Goal: Information Seeking & Learning: Learn about a topic

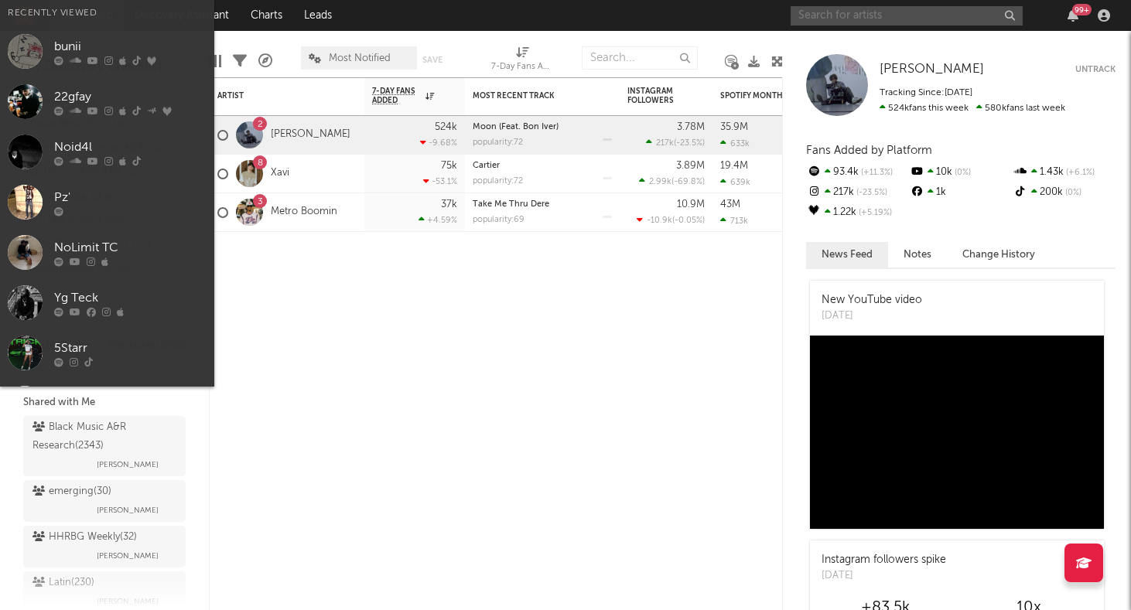
click at [831, 15] on input "text" at bounding box center [906, 15] width 232 height 19
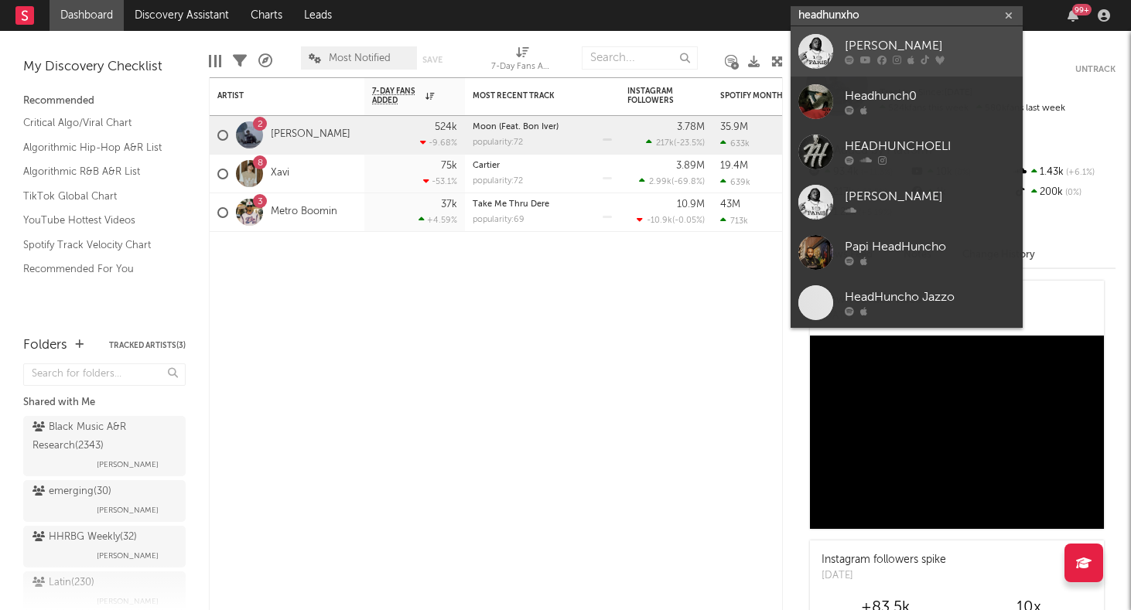
type input "headhunxho"
click at [859, 43] on div "[PERSON_NAME]" at bounding box center [930, 46] width 170 height 19
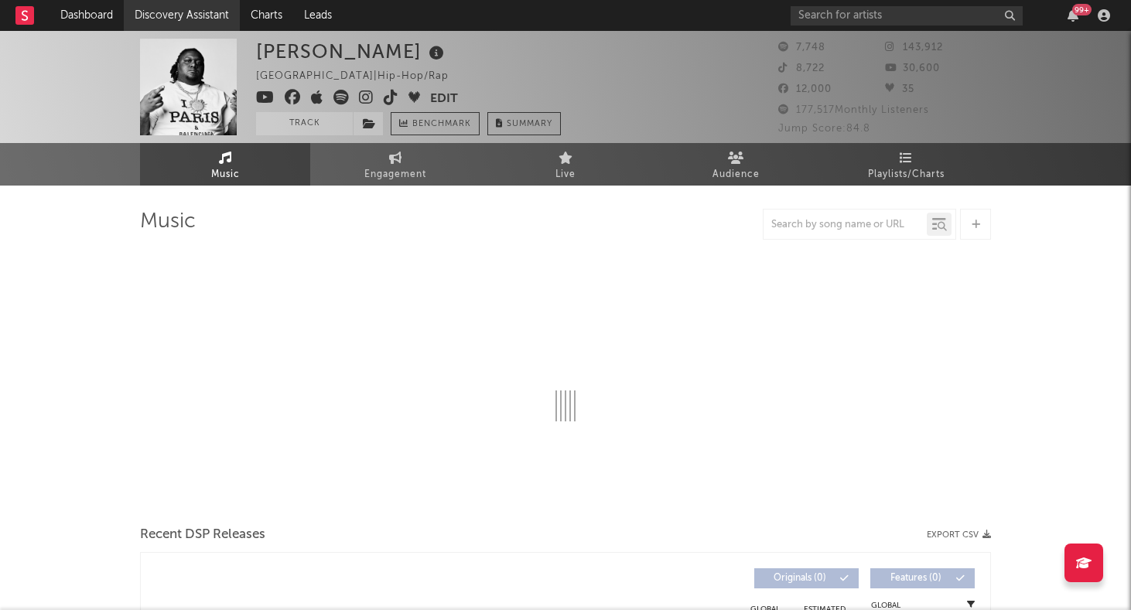
select select "6m"
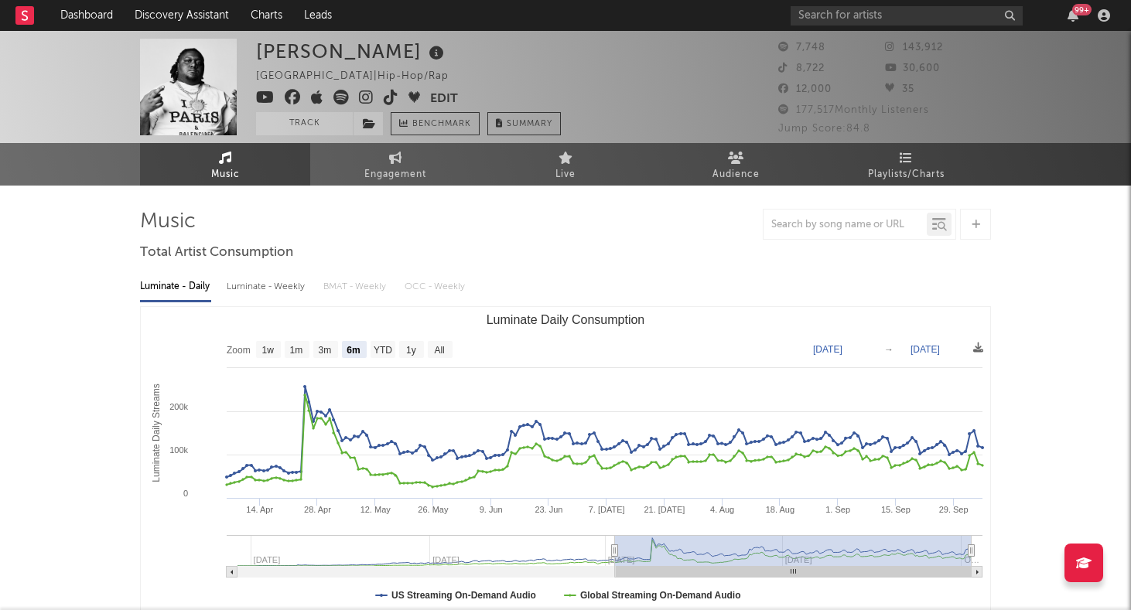
click at [842, 347] on text "[DATE]" at bounding box center [827, 349] width 29 height 11
click at [932, 343] on rect "Luminate Daily Consumption" at bounding box center [565, 461] width 849 height 309
click at [929, 345] on text "[DATE]" at bounding box center [924, 349] width 29 height 11
click at [834, 348] on text "[DATE]" at bounding box center [827, 349] width 29 height 11
type input "[DATE]"
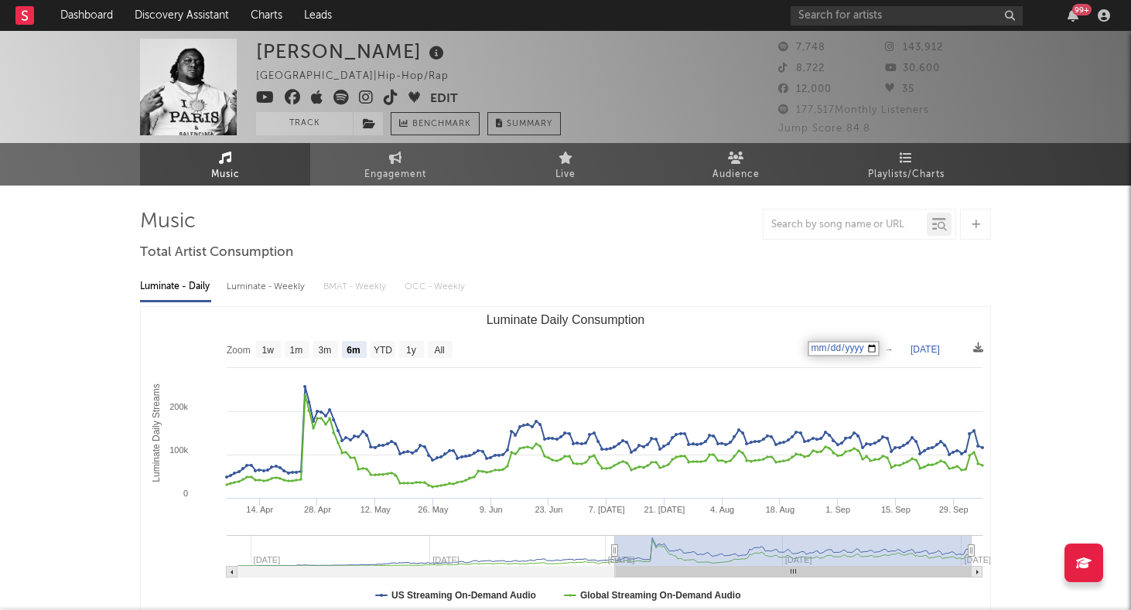
select select "3m"
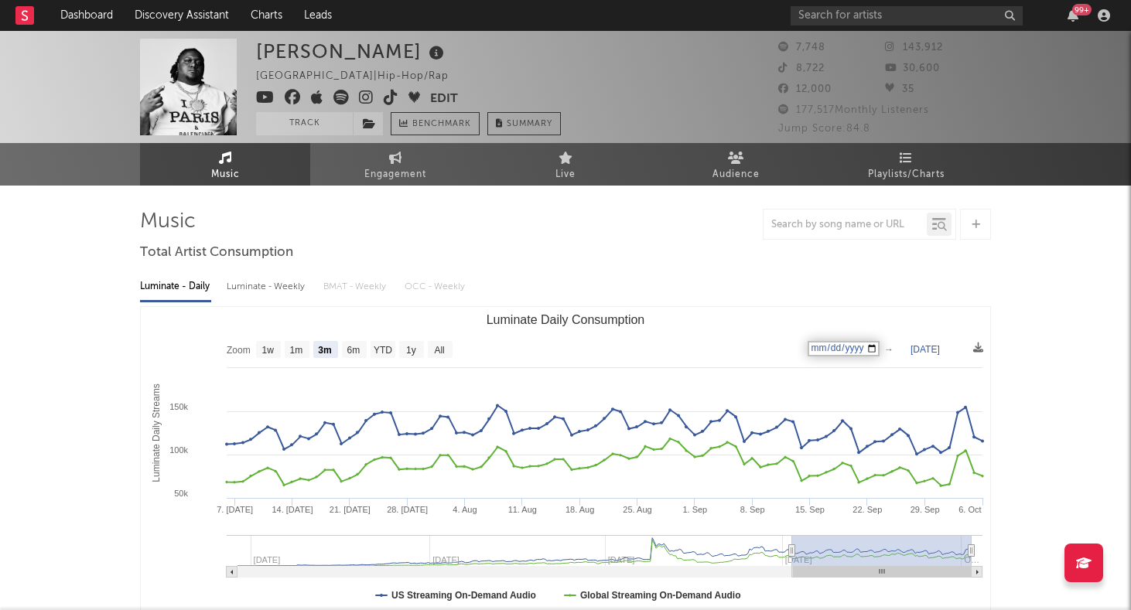
click at [730, 339] on rect "Luminate Daily Consumption" at bounding box center [565, 461] width 849 height 309
click at [408, 163] on link "Engagement" at bounding box center [395, 164] width 170 height 43
select select "1w"
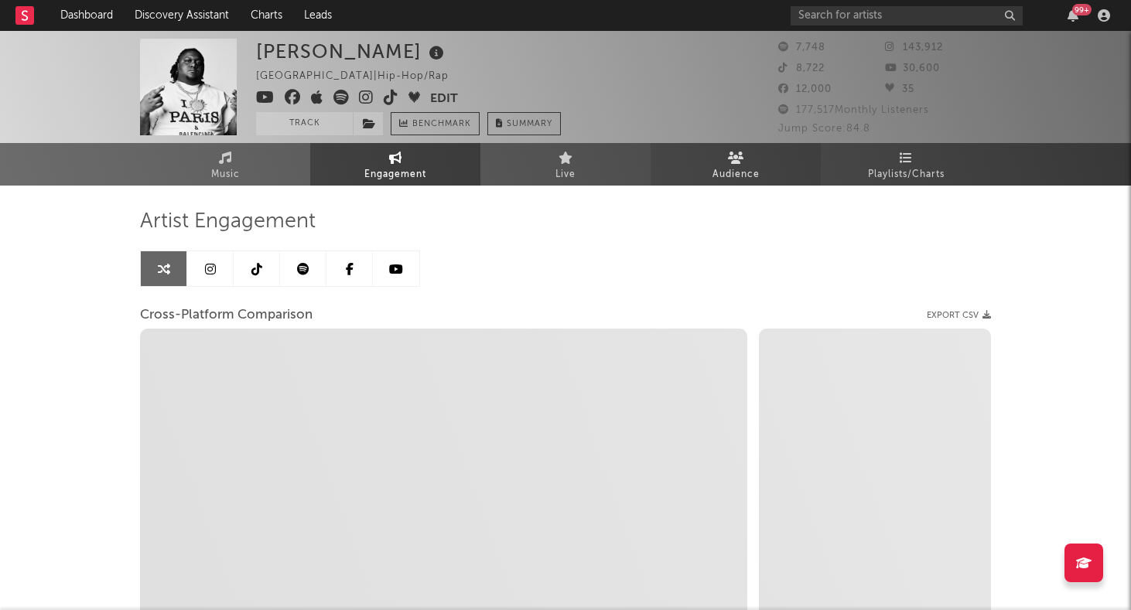
click at [741, 173] on span "Audience" at bounding box center [735, 175] width 47 height 19
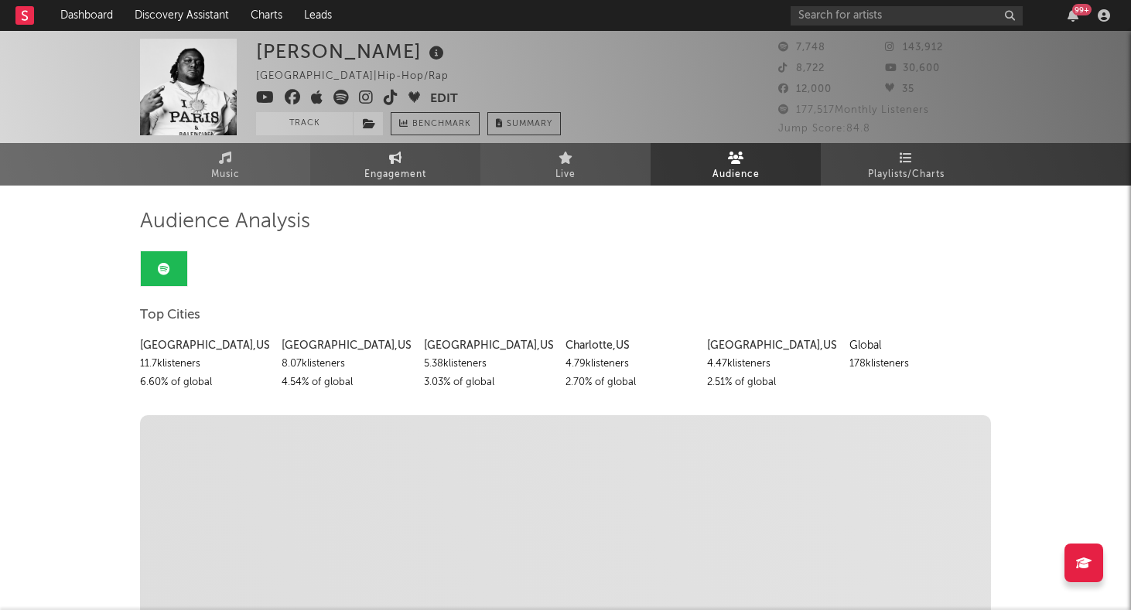
click at [378, 172] on span "Engagement" at bounding box center [395, 175] width 62 height 19
select select "1w"
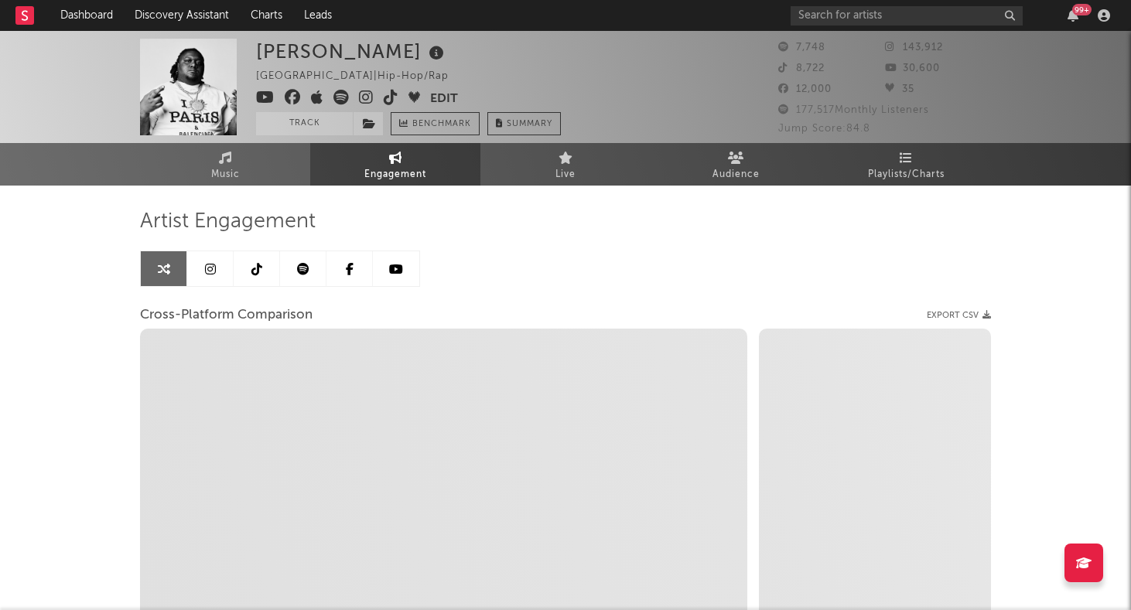
click at [224, 265] on link at bounding box center [210, 268] width 46 height 35
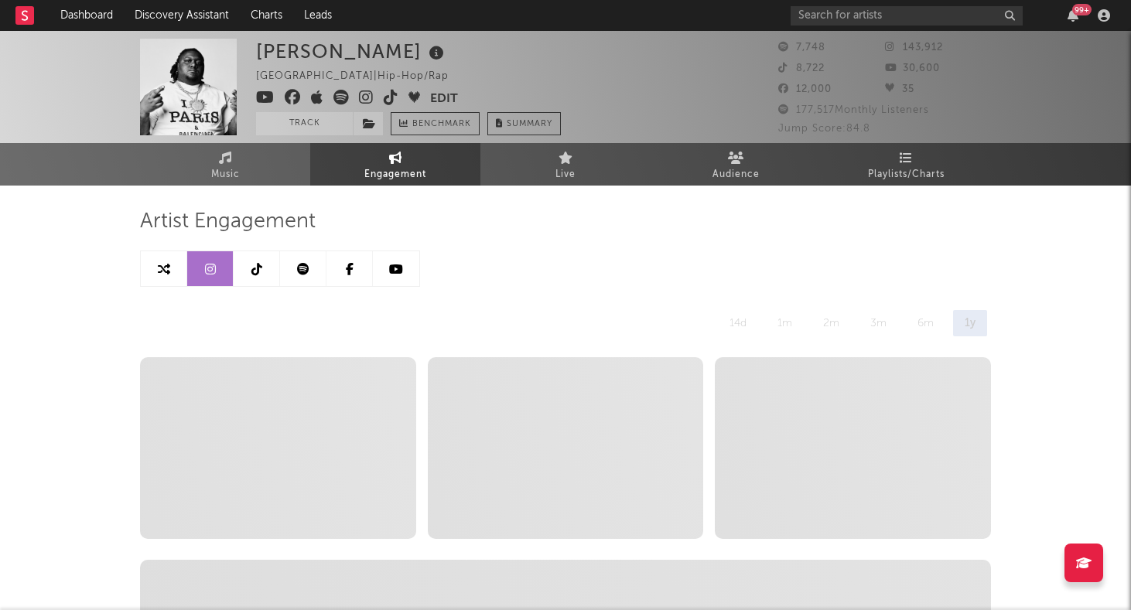
select select "6m"
click at [264, 266] on link at bounding box center [257, 268] width 46 height 35
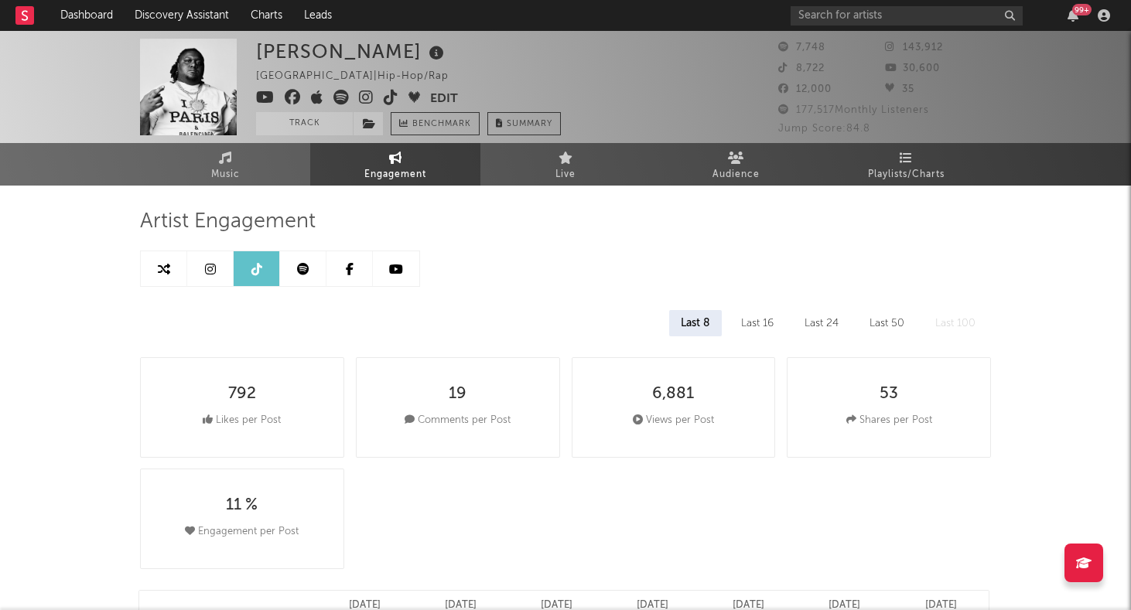
select select "6m"
click at [165, 269] on icon at bounding box center [164, 269] width 12 height 12
select select "1w"
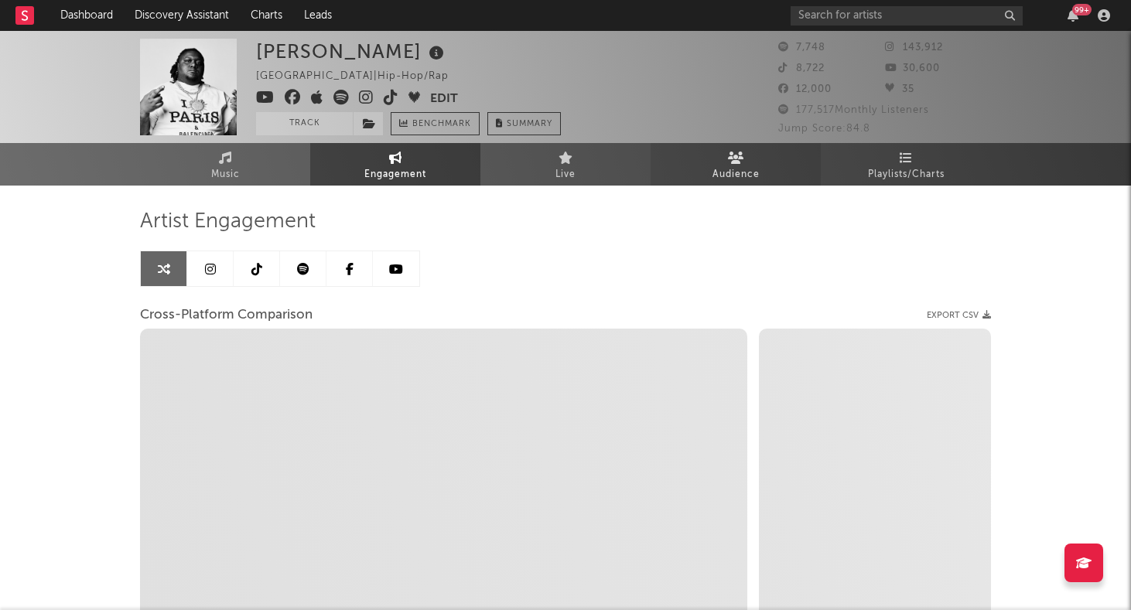
click at [732, 164] on link "Audience" at bounding box center [735, 164] width 170 height 43
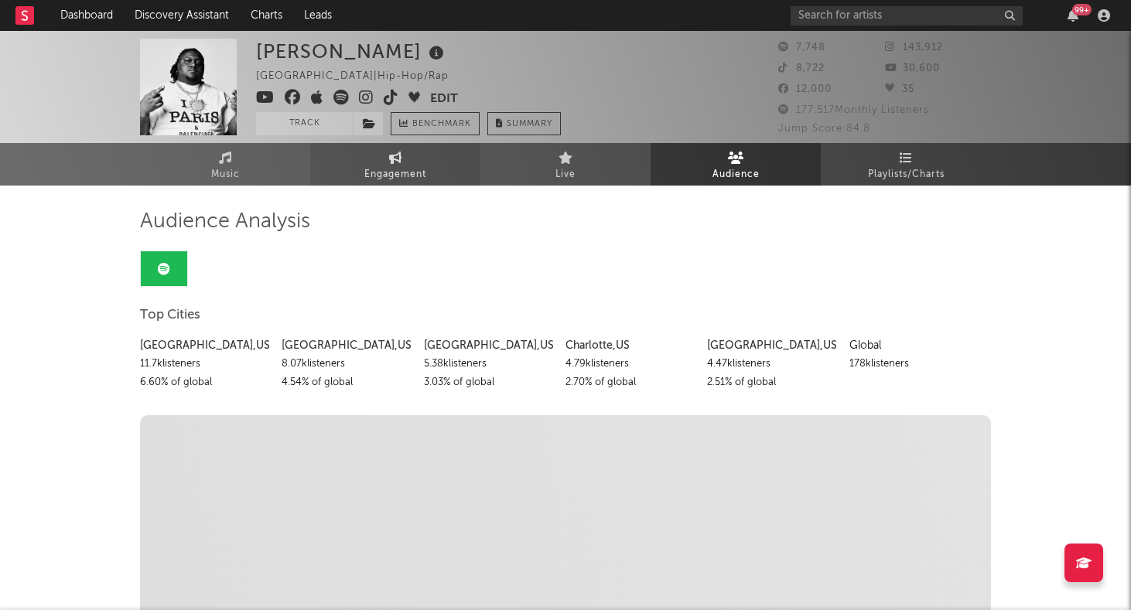
click at [377, 155] on link "Engagement" at bounding box center [395, 164] width 170 height 43
select select "1w"
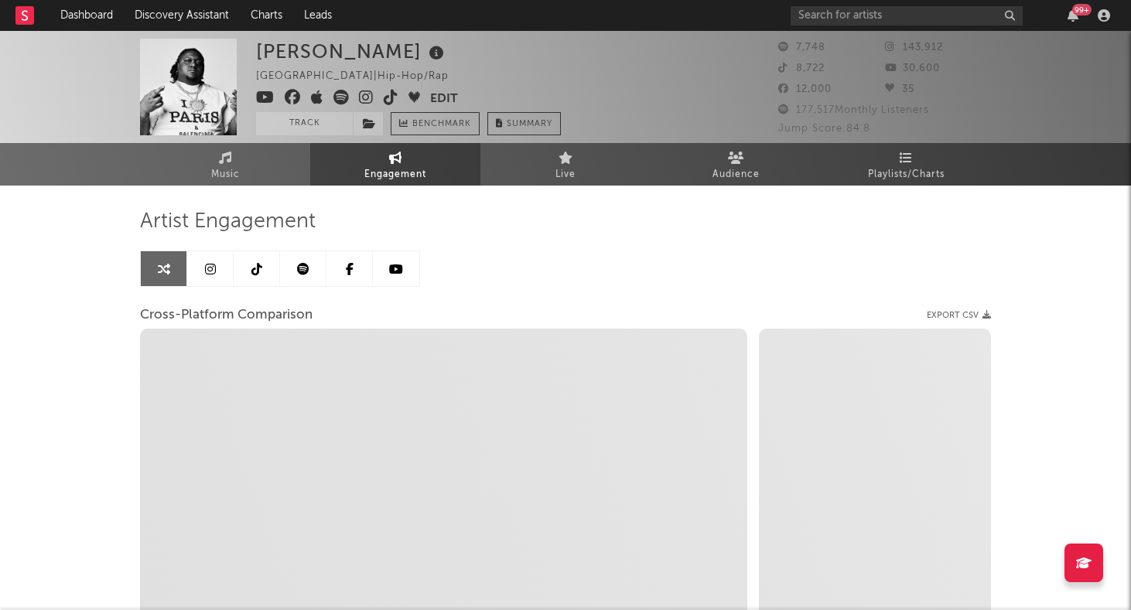
select select "1m"
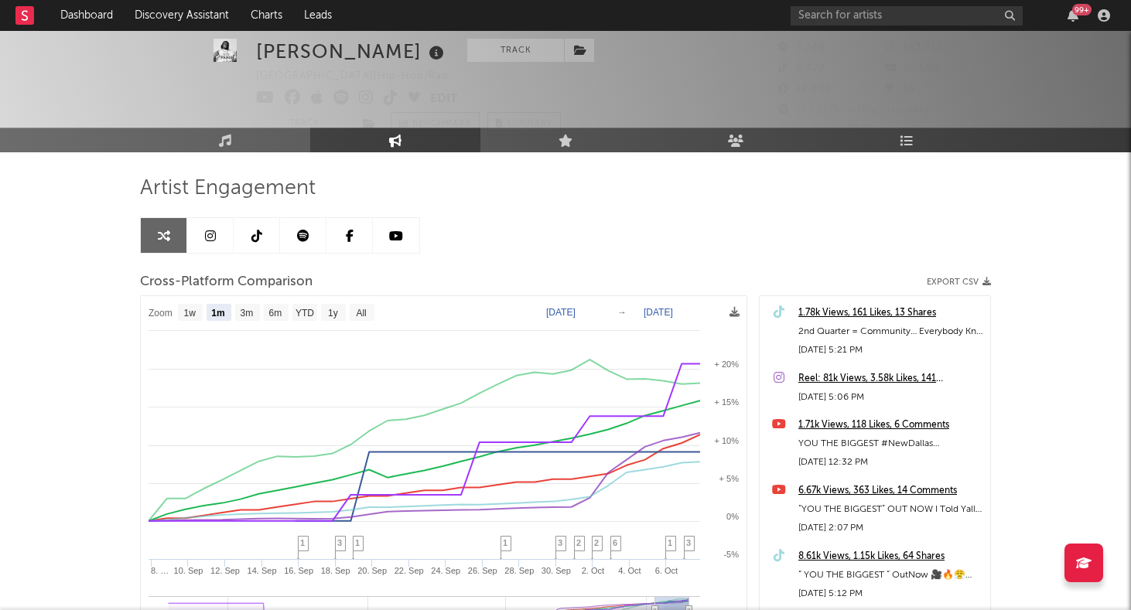
scroll to position [44, 0]
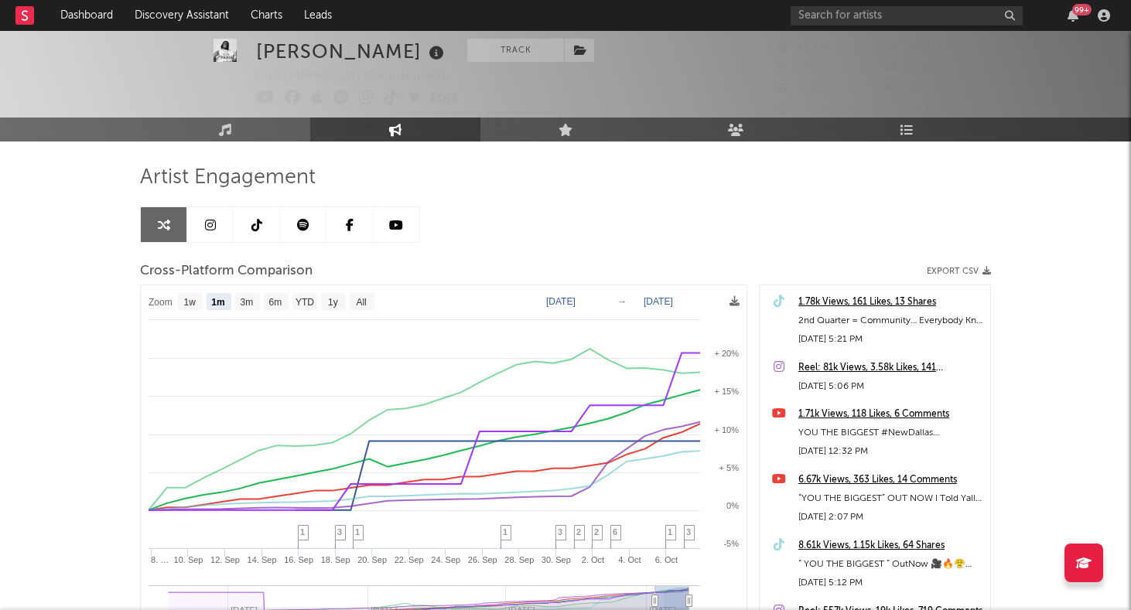
click at [553, 303] on text "[DATE]" at bounding box center [560, 301] width 29 height 11
type input "[DATE]"
select select "3m"
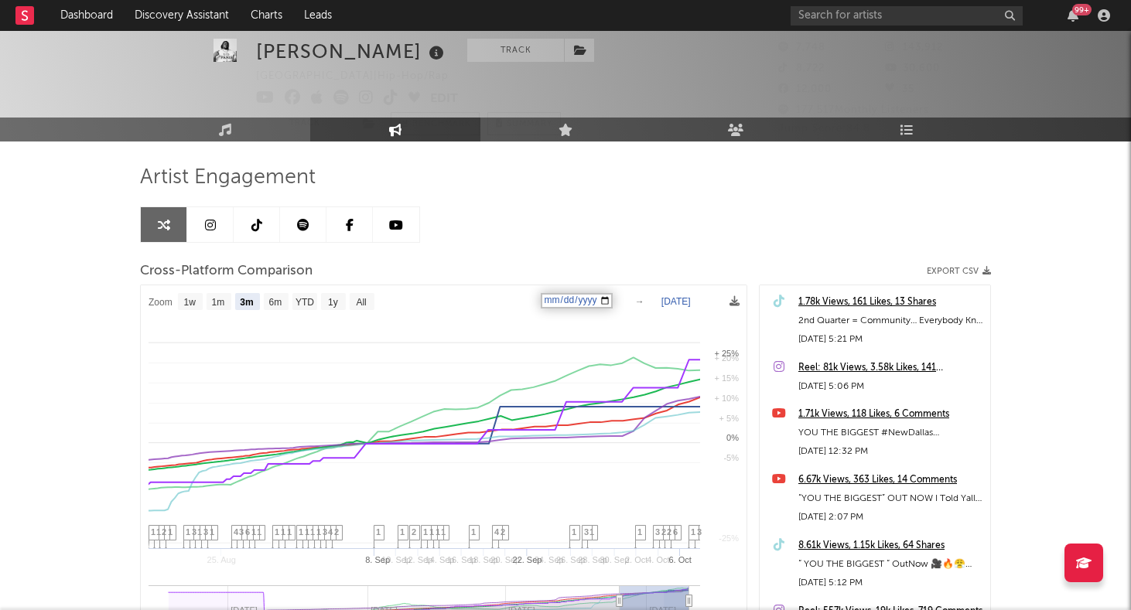
select select "3m"
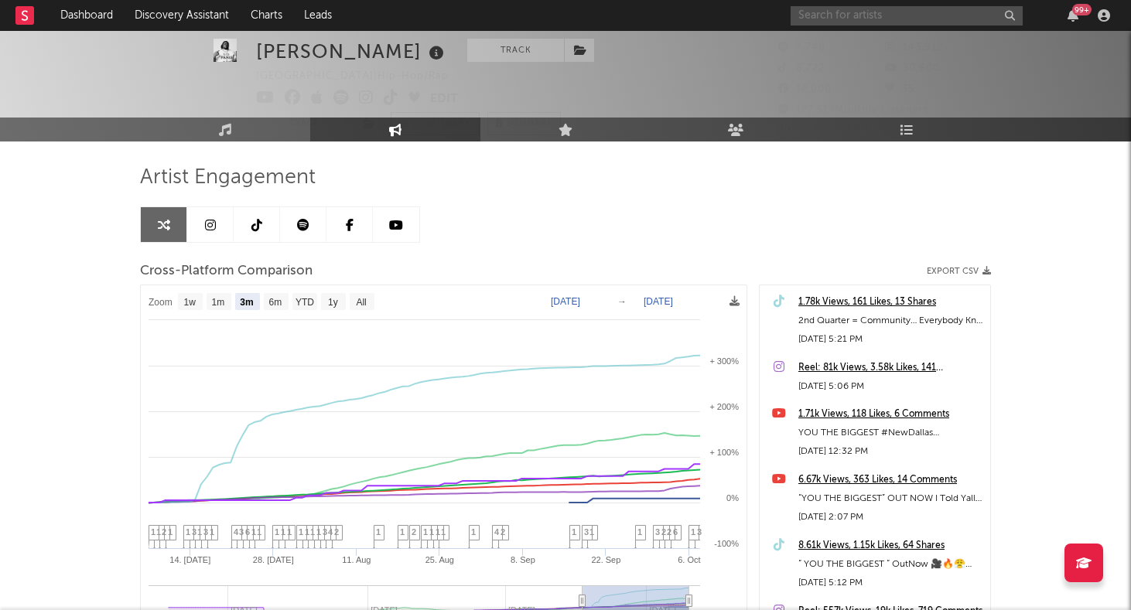
click at [917, 18] on input "text" at bounding box center [906, 15] width 232 height 19
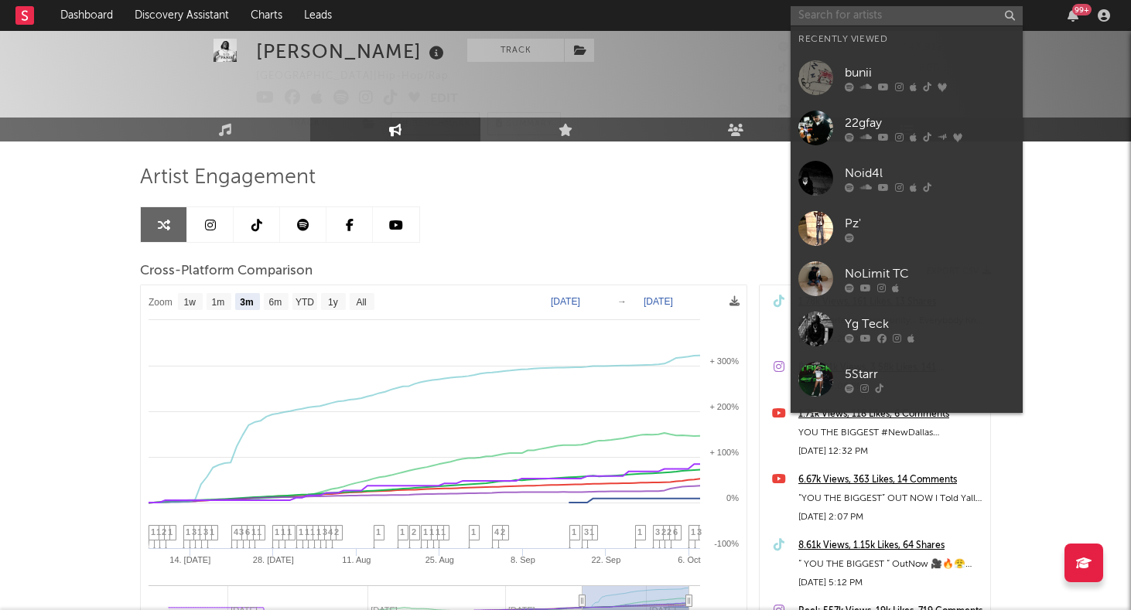
type input "i"
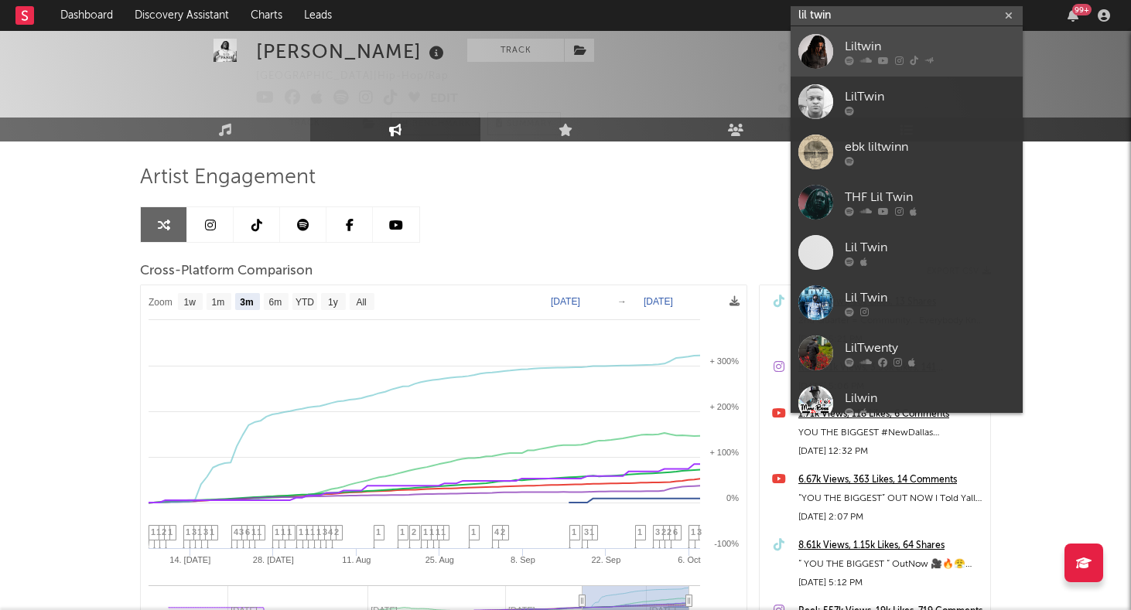
type input "lil twin"
click at [905, 48] on div "Liltwin" at bounding box center [930, 46] width 170 height 19
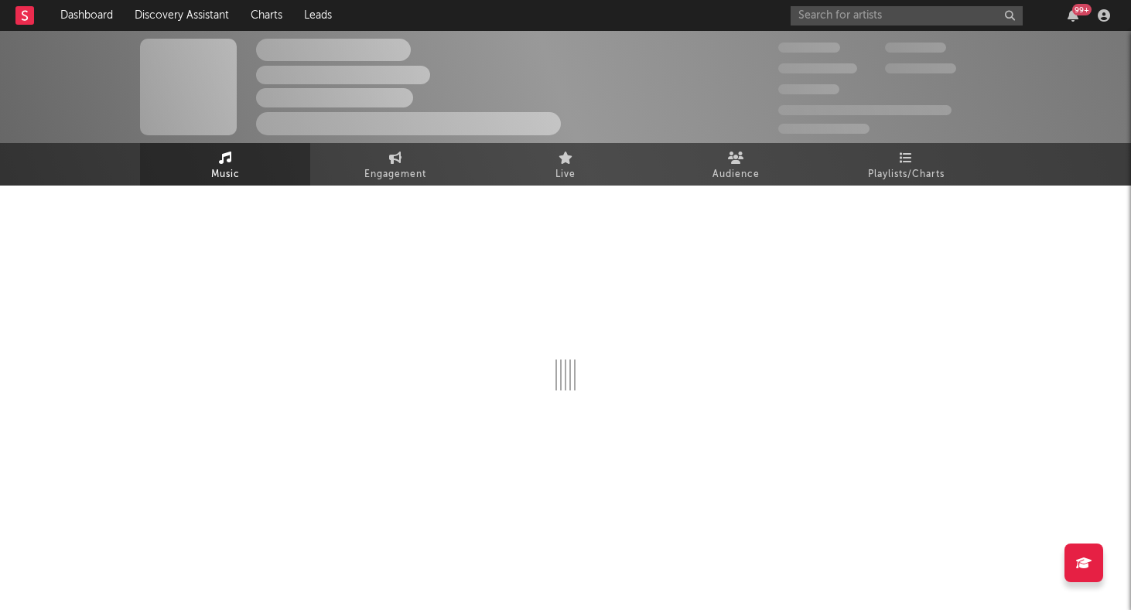
select select "6m"
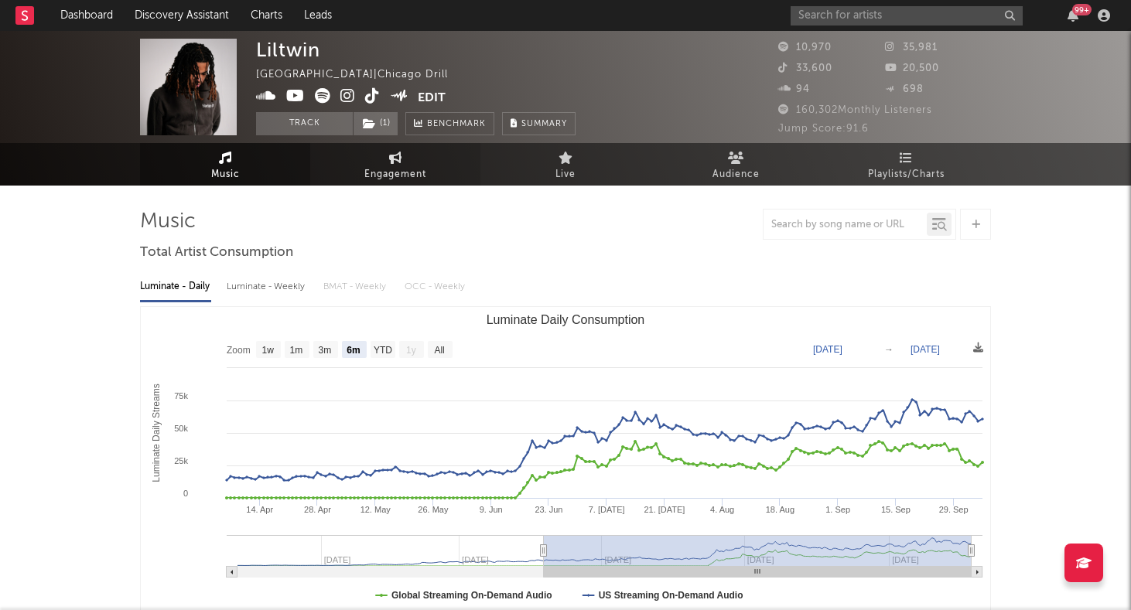
click at [410, 166] on span "Engagement" at bounding box center [395, 175] width 62 height 19
select select "1w"
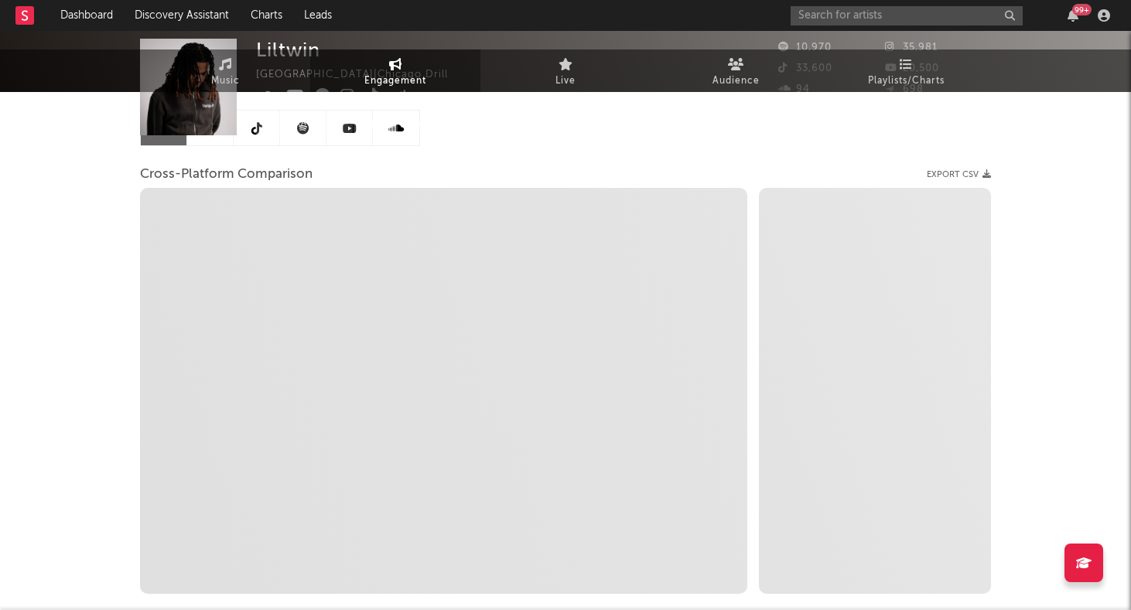
select select "1m"
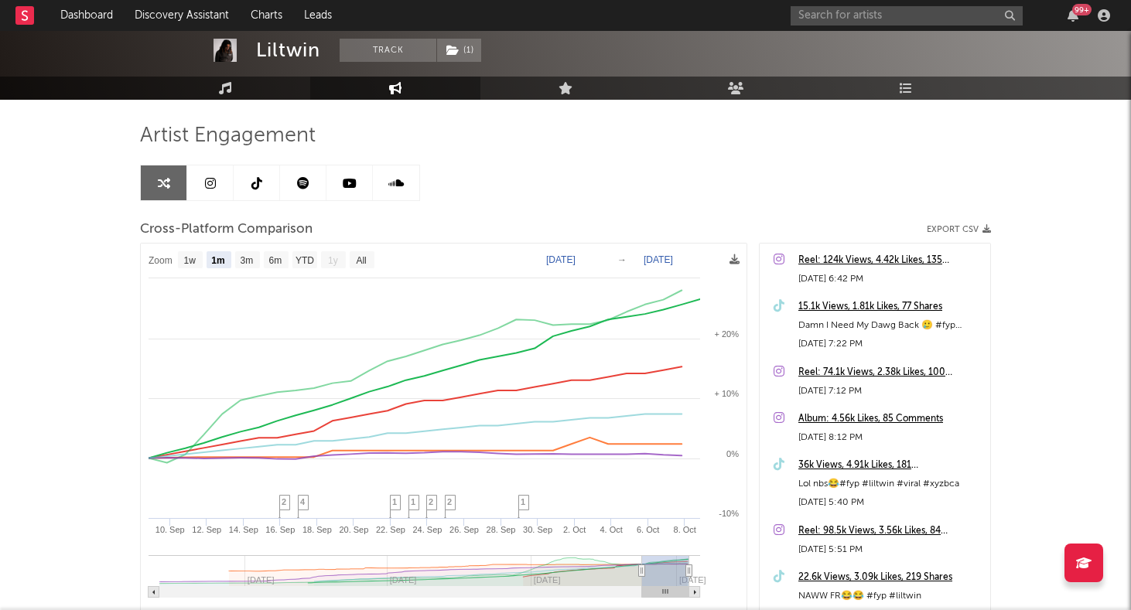
scroll to position [83, 0]
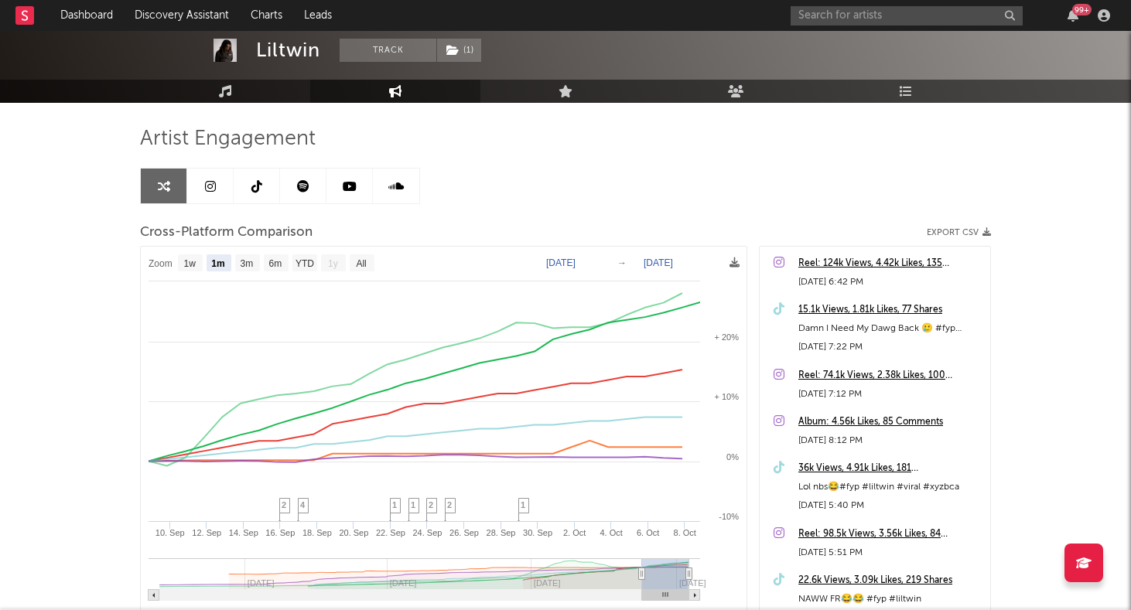
click at [564, 261] on text "[DATE]" at bounding box center [560, 263] width 29 height 11
type input "[DATE]"
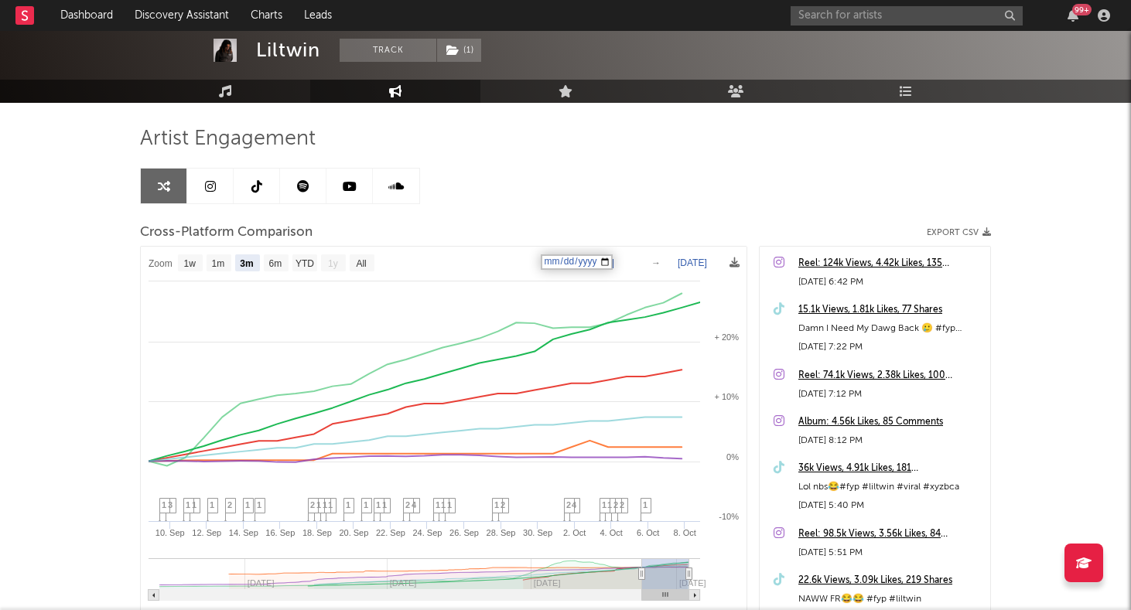
select select "3m"
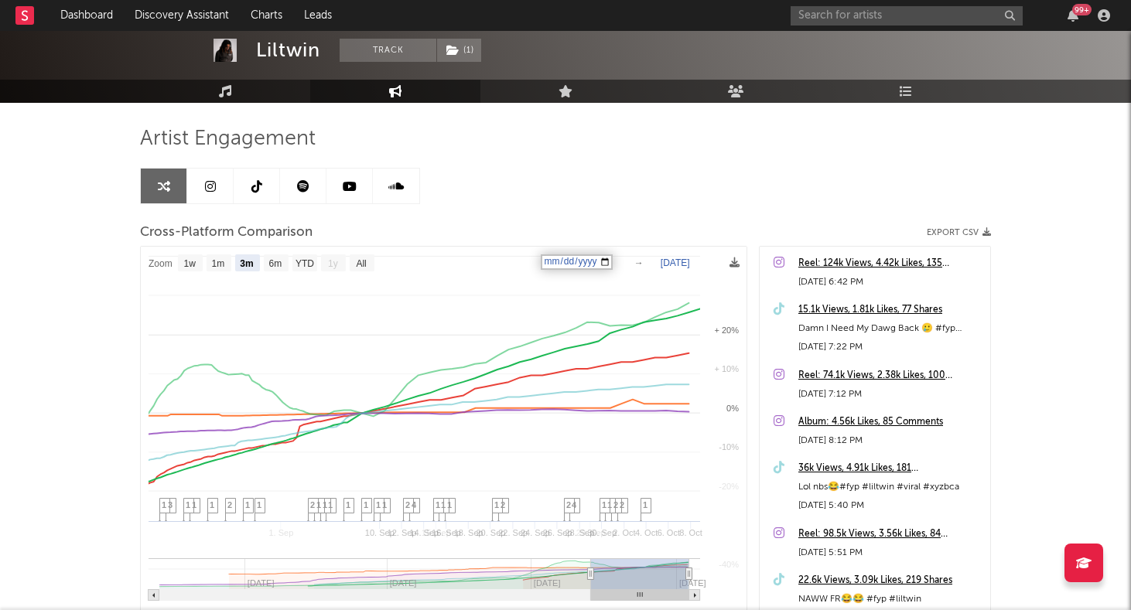
select select "3m"
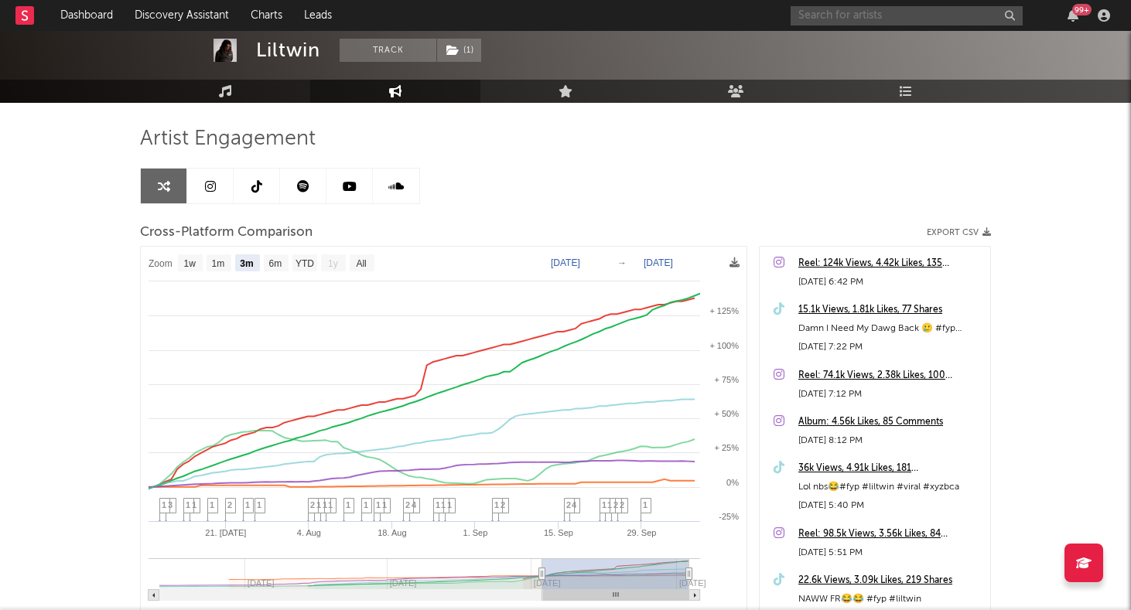
click at [886, 12] on input "text" at bounding box center [906, 15] width 232 height 19
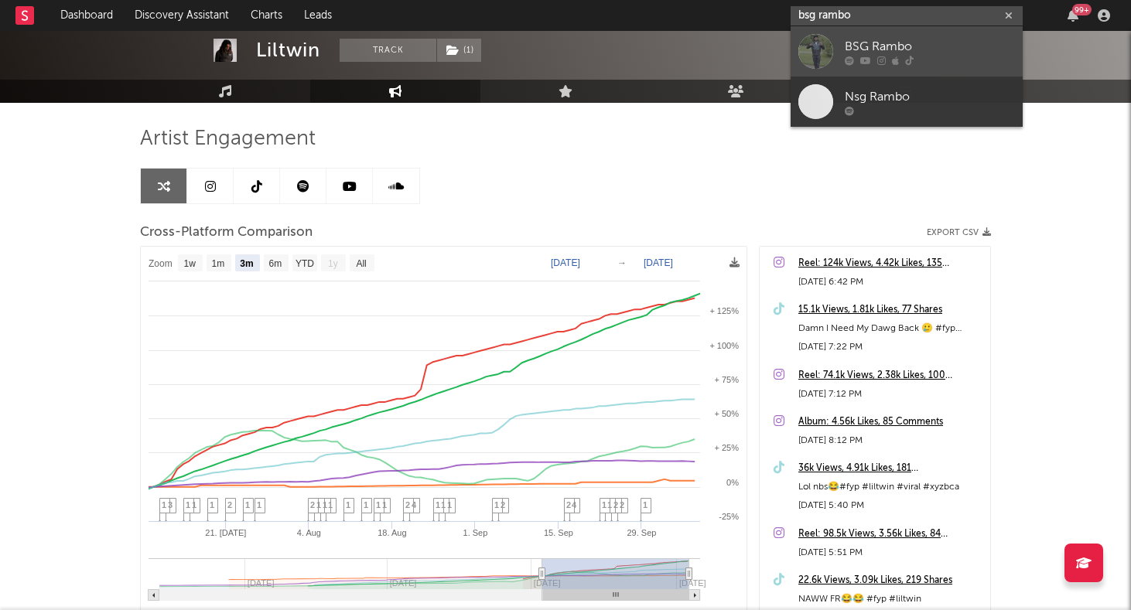
type input "bsg rambo"
click at [882, 39] on div "BSG Rambo" at bounding box center [930, 46] width 170 height 19
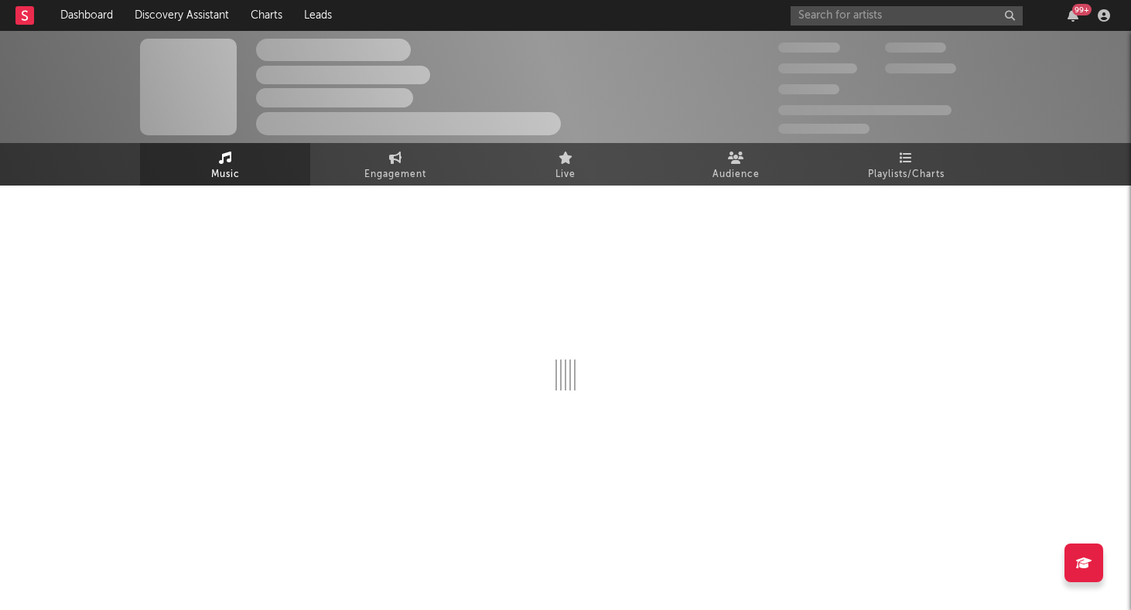
select select "1w"
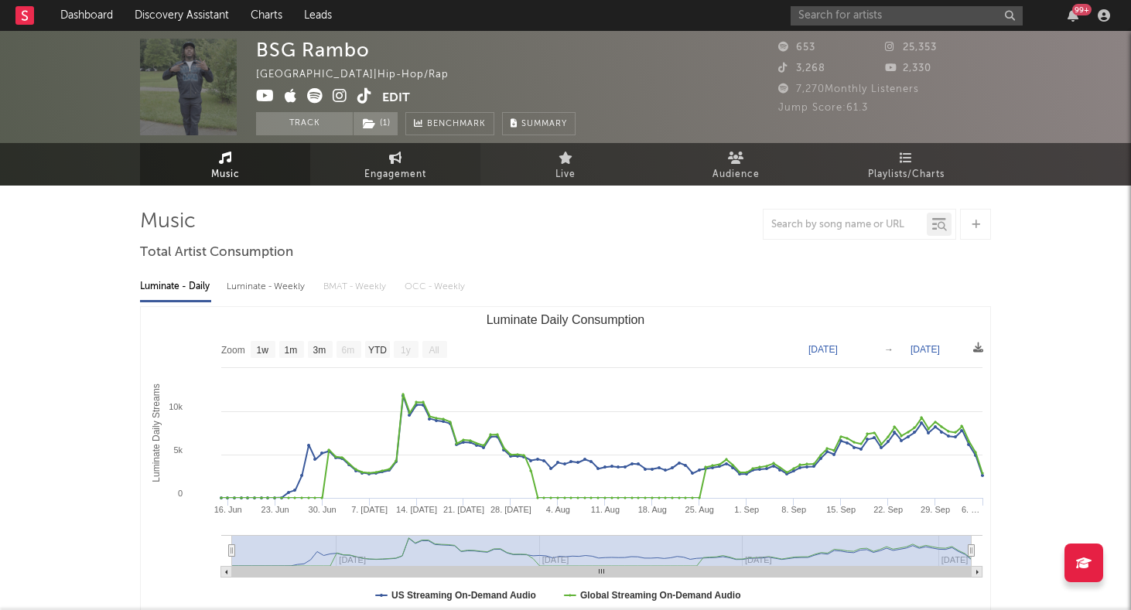
click at [381, 162] on link "Engagement" at bounding box center [395, 164] width 170 height 43
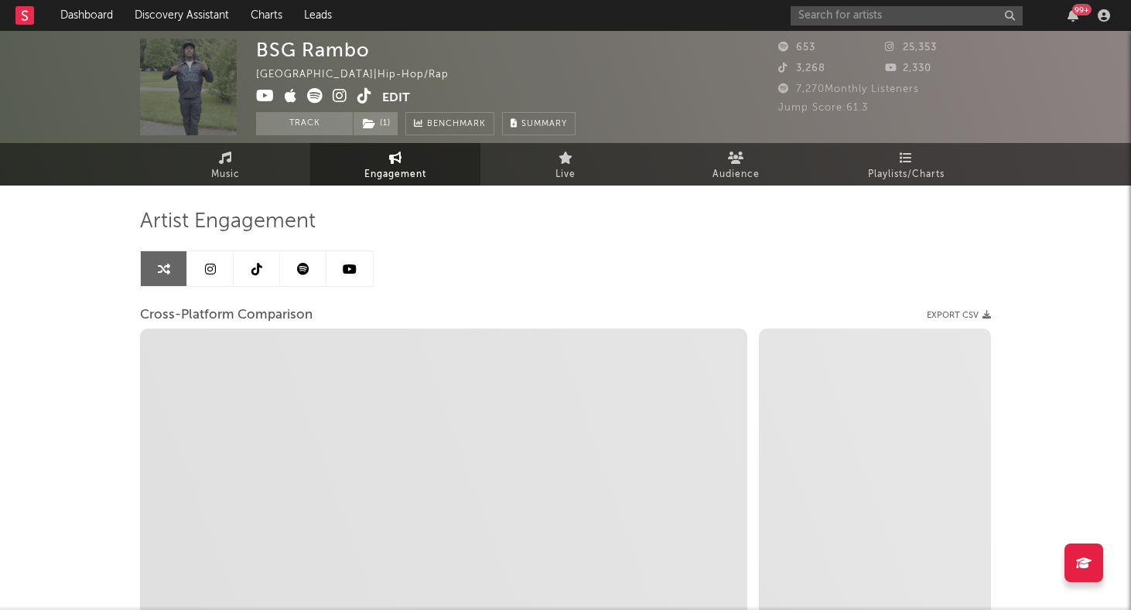
select select "1w"
select select "1m"
